Goal: Find specific page/section: Find specific page/section

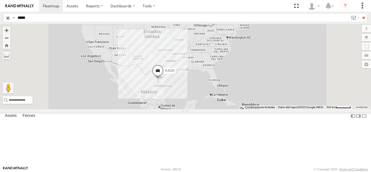
drag, startPoint x: 43, startPoint y: 20, endPoint x: 0, endPoint y: 17, distance: 42.7
click at [0, 17] on header "Search Query Asset ID Asset Label Registration Manufacturer Model VIN Job ID" at bounding box center [185, 18] width 371 height 12
paste input "text"
click at [361, 14] on input "**" at bounding box center [364, 18] width 6 height 8
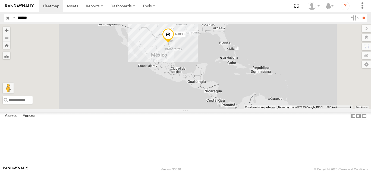
drag, startPoint x: 239, startPoint y: 134, endPoint x: 250, endPoint y: 96, distance: 39.4
click at [250, 96] on div "RJ030" at bounding box center [185, 66] width 371 height 85
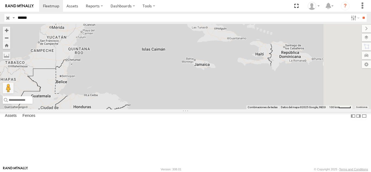
drag, startPoint x: 294, startPoint y: 126, endPoint x: 266, endPoint y: 133, distance: 29.3
click at [268, 109] on div "RJ030" at bounding box center [185, 66] width 371 height 85
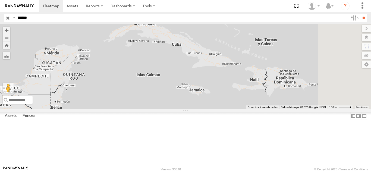
drag, startPoint x: 260, startPoint y: 119, endPoint x: 263, endPoint y: 132, distance: 12.9
click at [263, 109] on div "RJ030" at bounding box center [185, 66] width 371 height 85
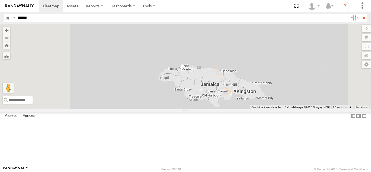
drag, startPoint x: 266, startPoint y: 131, endPoint x: 289, endPoint y: 110, distance: 31.0
click at [290, 109] on div "RJ030" at bounding box center [185, 66] width 371 height 85
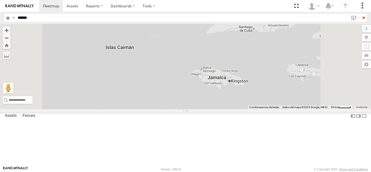
drag, startPoint x: 271, startPoint y: 122, endPoint x: 191, endPoint y: 150, distance: 85.3
click at [191, 109] on div "RJ030" at bounding box center [185, 66] width 371 height 85
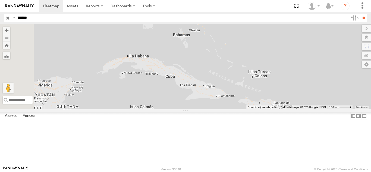
drag, startPoint x: 214, startPoint y: 73, endPoint x: 229, endPoint y: 74, distance: 14.7
click at [229, 74] on div "RJ030" at bounding box center [185, 66] width 371 height 85
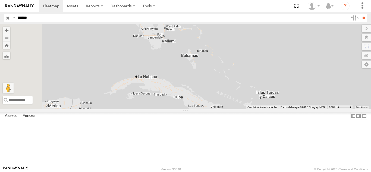
drag, startPoint x: 241, startPoint y: 82, endPoint x: 246, endPoint y: 104, distance: 22.4
click at [246, 104] on div "RJ030" at bounding box center [185, 66] width 371 height 85
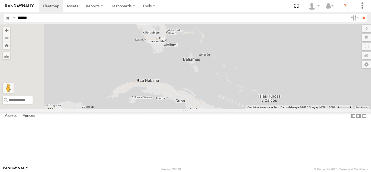
drag, startPoint x: 245, startPoint y: 103, endPoint x: 247, endPoint y: 108, distance: 5.4
click at [247, 108] on div "RJ030" at bounding box center [185, 66] width 371 height 85
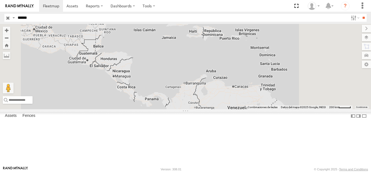
drag, startPoint x: 270, startPoint y: 121, endPoint x: 247, endPoint y: 42, distance: 82.6
click at [247, 42] on div "RJ030" at bounding box center [185, 66] width 371 height 85
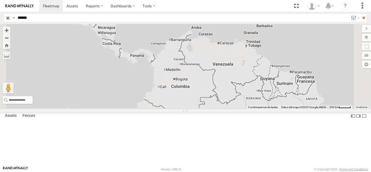
drag, startPoint x: 275, startPoint y: 119, endPoint x: 260, endPoint y: 73, distance: 48.0
click at [260, 73] on div "RJ030" at bounding box center [185, 66] width 371 height 85
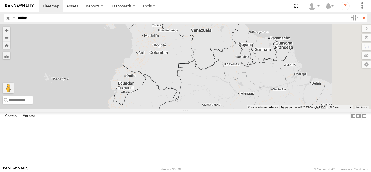
drag, startPoint x: 279, startPoint y: 121, endPoint x: 234, endPoint y: 44, distance: 88.4
click at [234, 44] on div "RJ030" at bounding box center [185, 66] width 371 height 85
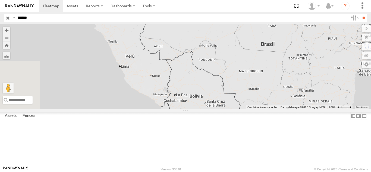
drag, startPoint x: 303, startPoint y: 96, endPoint x: 313, endPoint y: 61, distance: 36.7
click at [313, 61] on div "RJ030" at bounding box center [185, 66] width 371 height 85
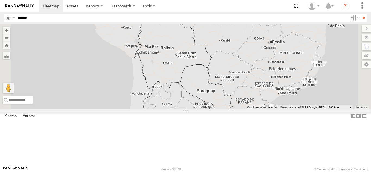
drag, startPoint x: 268, startPoint y: 120, endPoint x: 239, endPoint y: 72, distance: 56.4
click at [239, 72] on div "RJ030" at bounding box center [185, 66] width 371 height 85
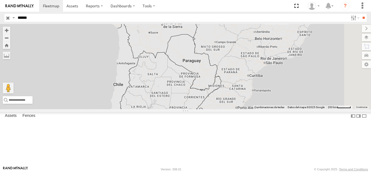
drag, startPoint x: 247, startPoint y: 131, endPoint x: 232, endPoint y: 99, distance: 35.1
click at [232, 99] on div "RJ030" at bounding box center [185, 66] width 371 height 85
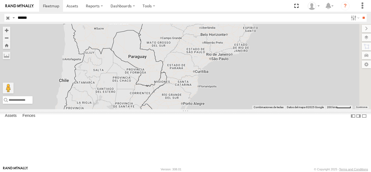
drag, startPoint x: 258, startPoint y: 116, endPoint x: 203, endPoint y: 112, distance: 55.0
click at [203, 109] on div "RJ030" at bounding box center [185, 66] width 371 height 85
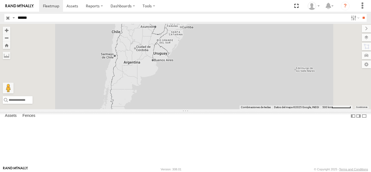
drag, startPoint x: 218, startPoint y: 142, endPoint x: 236, endPoint y: 94, distance: 51.7
click at [236, 93] on div "RJ030" at bounding box center [185, 66] width 371 height 85
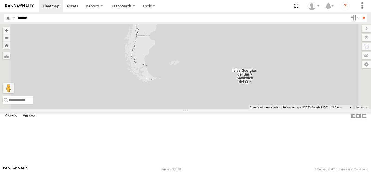
drag, startPoint x: 202, startPoint y: 131, endPoint x: 227, endPoint y: 62, distance: 73.3
click at [227, 62] on div "RJ030" at bounding box center [185, 66] width 371 height 85
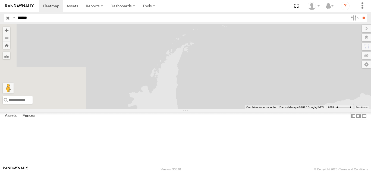
drag, startPoint x: 273, startPoint y: 98, endPoint x: 294, endPoint y: 22, distance: 79.0
click at [294, 22] on body "Dashboards" at bounding box center [185, 86] width 371 height 172
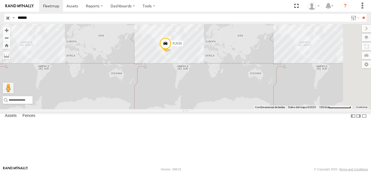
drag, startPoint x: 278, startPoint y: 96, endPoint x: 249, endPoint y: 132, distance: 46.2
click at [250, 109] on div "RJ030" at bounding box center [185, 66] width 371 height 85
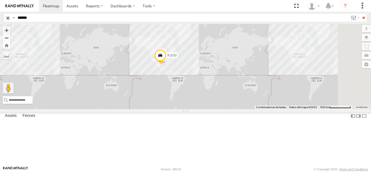
drag, startPoint x: 247, startPoint y: 104, endPoint x: 245, endPoint y: 109, distance: 6.0
click at [245, 109] on div "RJ030" at bounding box center [185, 66] width 371 height 85
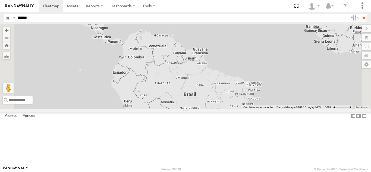
drag, startPoint x: 179, startPoint y: 95, endPoint x: 190, endPoint y: 110, distance: 18.2
click at [190, 109] on div "RJ030" at bounding box center [185, 66] width 371 height 85
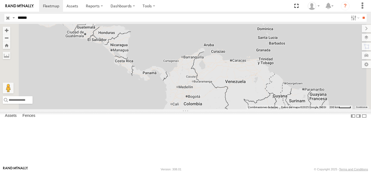
drag, startPoint x: 224, startPoint y: 120, endPoint x: 236, endPoint y: 131, distance: 15.6
click at [236, 109] on div "RJ030" at bounding box center [185, 66] width 371 height 85
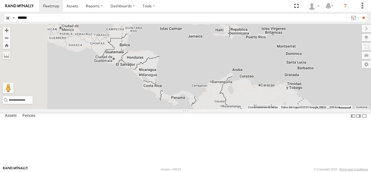
drag, startPoint x: 192, startPoint y: 104, endPoint x: 226, endPoint y: 134, distance: 45.6
click at [226, 109] on div "RJ030" at bounding box center [185, 66] width 371 height 85
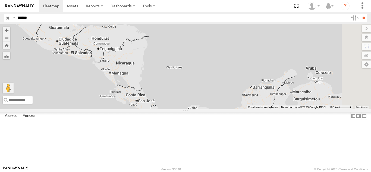
drag, startPoint x: 256, startPoint y: 113, endPoint x: 226, endPoint y: 138, distance: 39.7
click at [226, 109] on div "RJ030" at bounding box center [185, 66] width 371 height 85
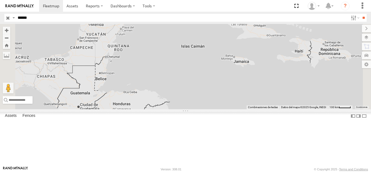
drag, startPoint x: 244, startPoint y: 91, endPoint x: 281, endPoint y: 135, distance: 57.7
click at [281, 109] on div "RJ030" at bounding box center [185, 66] width 371 height 85
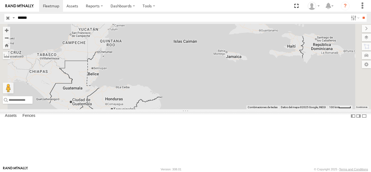
drag, startPoint x: 272, startPoint y: 71, endPoint x: 259, endPoint y: 69, distance: 12.7
click at [260, 68] on div "RJ030" at bounding box center [185, 66] width 371 height 85
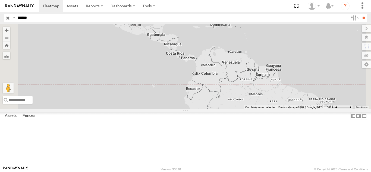
drag, startPoint x: 257, startPoint y: 113, endPoint x: 254, endPoint y: 72, distance: 41.7
click at [254, 68] on div "RJ030" at bounding box center [185, 66] width 371 height 85
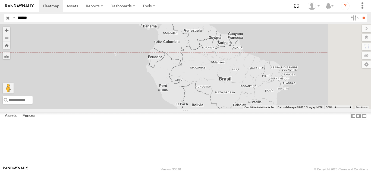
drag, startPoint x: 280, startPoint y: 113, endPoint x: 242, endPoint y: 83, distance: 49.2
click at [242, 83] on div "RJ030" at bounding box center [185, 66] width 371 height 85
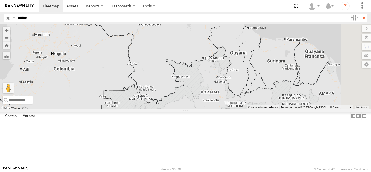
drag, startPoint x: 277, startPoint y: 77, endPoint x: 259, endPoint y: 130, distance: 55.1
click at [259, 109] on div "RJ030" at bounding box center [185, 66] width 371 height 85
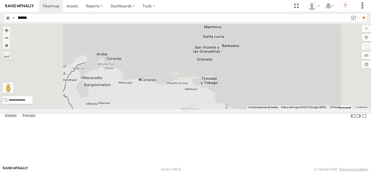
drag, startPoint x: 291, startPoint y: 85, endPoint x: 297, endPoint y: 119, distance: 34.3
click at [297, 109] on div "RJ030" at bounding box center [185, 66] width 371 height 85
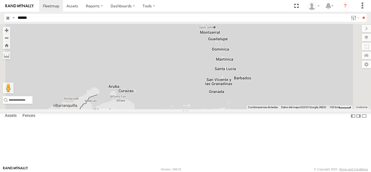
drag, startPoint x: 298, startPoint y: 112, endPoint x: 310, endPoint y: 139, distance: 29.6
click at [310, 109] on div "RJ030" at bounding box center [185, 66] width 371 height 85
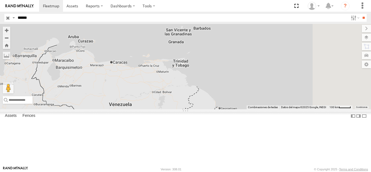
drag, startPoint x: 288, startPoint y: 116, endPoint x: 265, endPoint y: 86, distance: 37.5
click at [265, 86] on div "RJ030" at bounding box center [185, 66] width 371 height 85
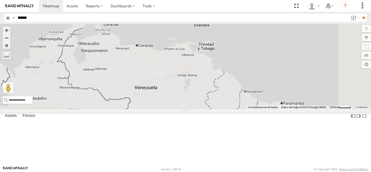
drag, startPoint x: 261, startPoint y: 108, endPoint x: 288, endPoint y: 93, distance: 30.7
click at [288, 93] on div "RJ030" at bounding box center [185, 66] width 371 height 85
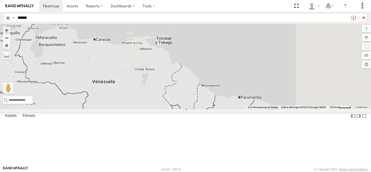
drag, startPoint x: 304, startPoint y: 79, endPoint x: 270, endPoint y: 69, distance: 35.8
click at [270, 69] on div "RJ030" at bounding box center [185, 66] width 371 height 85
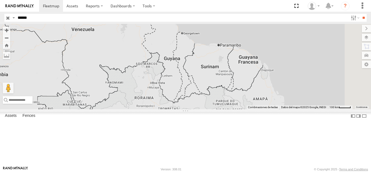
drag, startPoint x: 286, startPoint y: 145, endPoint x: 290, endPoint y: 101, distance: 44.2
click at [290, 101] on div "RJ030" at bounding box center [185, 66] width 371 height 85
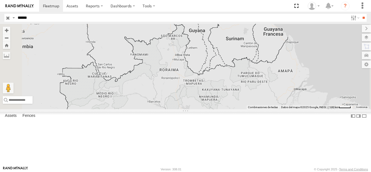
drag, startPoint x: 257, startPoint y: 136, endPoint x: 285, endPoint y: 105, distance: 42.3
click at [285, 105] on div "RJ030" at bounding box center [185, 66] width 371 height 85
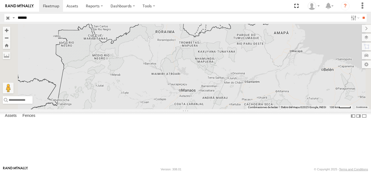
drag, startPoint x: 295, startPoint y: 135, endPoint x: 288, endPoint y: 99, distance: 37.1
click at [288, 99] on div "RJ030" at bounding box center [185, 66] width 371 height 85
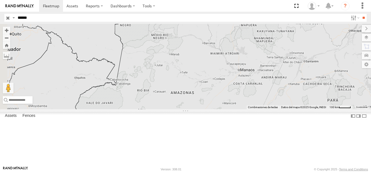
drag, startPoint x: 221, startPoint y: 125, endPoint x: 281, endPoint y: 105, distance: 62.8
click at [281, 105] on div "RJ030" at bounding box center [185, 66] width 371 height 85
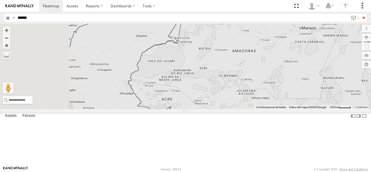
drag, startPoint x: 235, startPoint y: 127, endPoint x: 297, endPoint y: 86, distance: 74.8
click at [297, 86] on div "RJ030" at bounding box center [185, 66] width 371 height 85
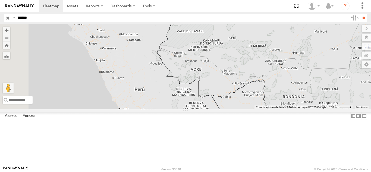
drag, startPoint x: 228, startPoint y: 93, endPoint x: 235, endPoint y: 81, distance: 14.2
click at [235, 83] on div "RJ030" at bounding box center [185, 66] width 371 height 85
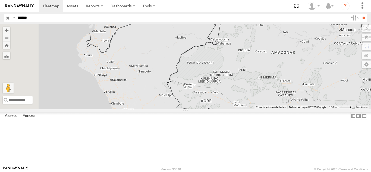
drag, startPoint x: 219, startPoint y: 149, endPoint x: 259, endPoint y: 162, distance: 42.4
click at [256, 109] on div "RJ030 Combinaciones de teclas Datos [PERSON_NAME] Datos [PERSON_NAME] ©2025 Goo…" at bounding box center [185, 66] width 371 height 85
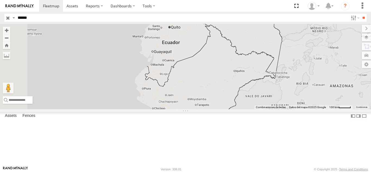
drag, startPoint x: 237, startPoint y: 99, endPoint x: 235, endPoint y: 129, distance: 30.3
click at [235, 109] on div "RJ030" at bounding box center [185, 66] width 371 height 85
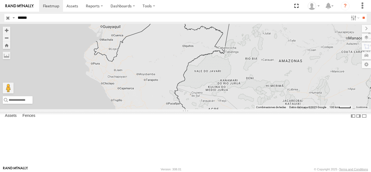
drag, startPoint x: 231, startPoint y: 101, endPoint x: 197, endPoint y: 70, distance: 46.0
click at [195, 71] on div "RJ030" at bounding box center [185, 66] width 371 height 85
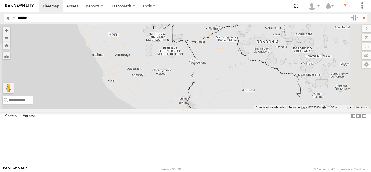
drag, startPoint x: 289, startPoint y: 158, endPoint x: 256, endPoint y: 65, distance: 99.4
click at [256, 65] on div "RJ030" at bounding box center [185, 66] width 371 height 85
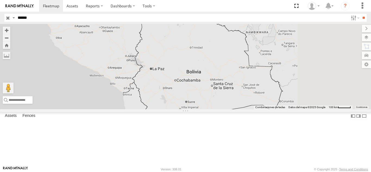
drag, startPoint x: 256, startPoint y: 105, endPoint x: 243, endPoint y: 104, distance: 13.6
click at [243, 102] on div "RJ030" at bounding box center [185, 66] width 371 height 85
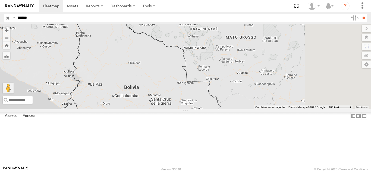
drag, startPoint x: 312, startPoint y: 114, endPoint x: 259, endPoint y: 135, distance: 56.9
click at [253, 109] on div "RJ030" at bounding box center [185, 66] width 371 height 85
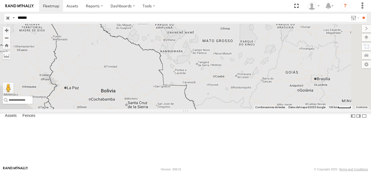
drag, startPoint x: 36, startPoint y: 18, endPoint x: 22, endPoint y: 18, distance: 14.1
click at [22, 18] on input "*****" at bounding box center [181, 18] width 333 height 8
type input "*****"
click at [361, 14] on input "**" at bounding box center [364, 18] width 6 height 8
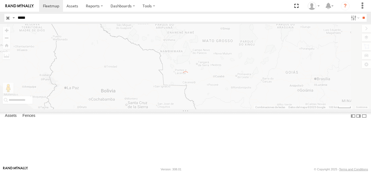
click at [361, 14] on input "**" at bounding box center [364, 18] width 6 height 8
